Goal: Register for event/course

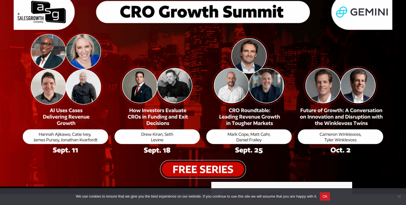
scroll to position [59, 0]
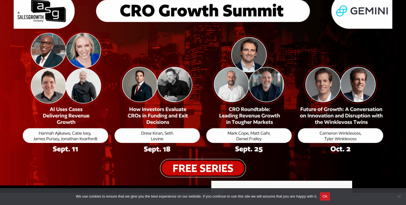
click at [337, 141] on img at bounding box center [203, 79] width 406 height 212
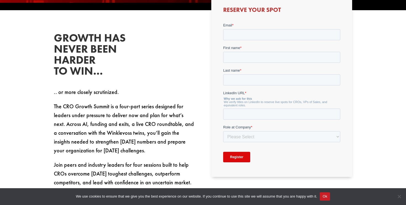
scroll to position [240, 0]
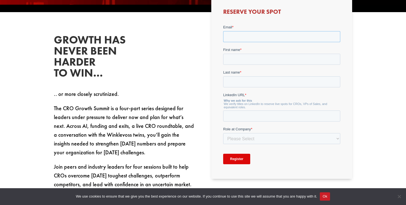
click at [234, 37] on input "Email *" at bounding box center [281, 36] width 117 height 11
type input "[PERSON_NAME][EMAIL_ADDRESS][DOMAIN_NAME]"
click at [242, 58] on input "First name *" at bounding box center [281, 59] width 117 height 11
type input "[PERSON_NAME]"
click at [235, 80] on input "Last name *" at bounding box center [281, 81] width 117 height 11
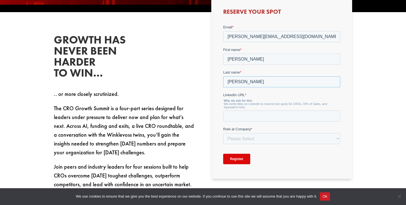
type input "[PERSON_NAME]"
click at [236, 117] on input "LinkedIn URL *" at bounding box center [281, 116] width 117 height 11
click at [233, 138] on div "Role at Company * Please Select C-Level (CRO, CSO, etc) Senior Leadership (VP o…" at bounding box center [281, 136] width 117 height 18
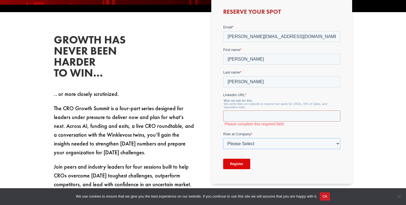
select select "Senior Leadership (VP of Sales, VP of Enablement, etc)"
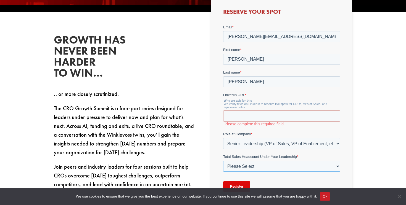
click at [263, 165] on select "Please Select Just Me 1-9 [PHONE_NUMBER] [PHONE_NUMBER]+" at bounding box center [281, 166] width 117 height 11
select select "1-9"
click at [242, 116] on input "LinkedIn URL *" at bounding box center [281, 116] width 117 height 11
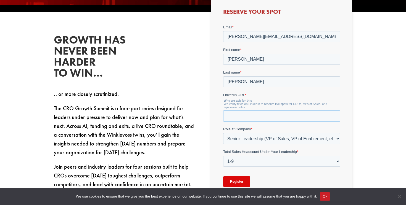
paste input "[URL][DOMAIN_NAME]"
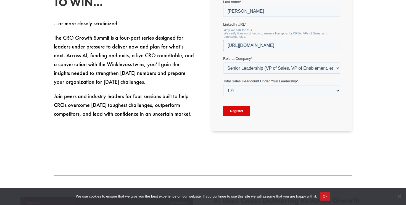
scroll to position [311, 0]
type input "[URL][DOMAIN_NAME]"
click at [240, 110] on input "Register" at bounding box center [236, 111] width 27 height 10
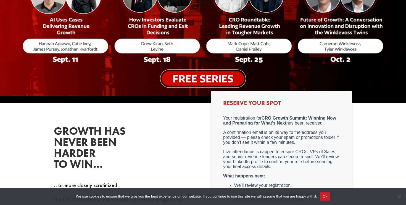
scroll to position [143, 0]
